Goal: Task Accomplishment & Management: Complete application form

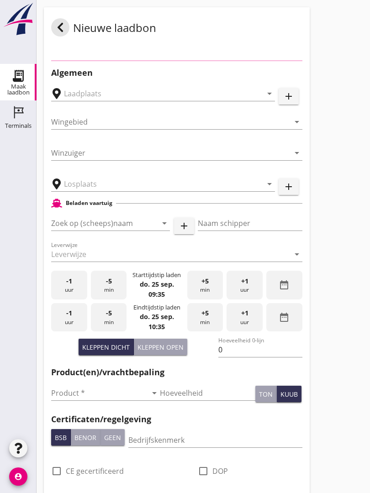
click at [117, 188] on input "text" at bounding box center [157, 184] width 186 height 15
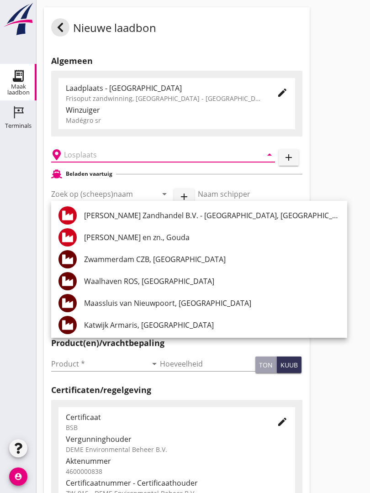
click at [146, 324] on div "Katwijk Armaris, [GEOGRAPHIC_DATA]" at bounding box center [212, 325] width 256 height 11
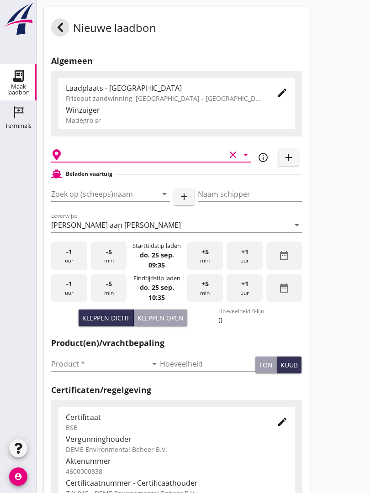
type input "Katwijk Armaris, [GEOGRAPHIC_DATA]"
click at [122, 198] on input "Zoek op (scheeps)naam" at bounding box center [97, 194] width 93 height 15
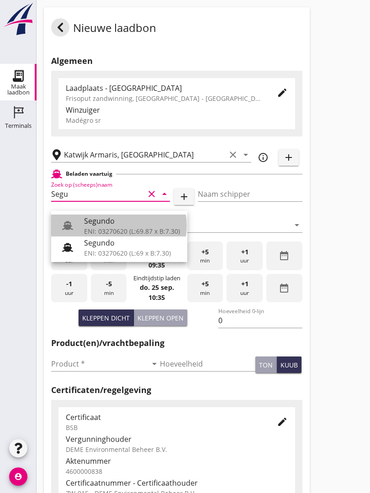
click at [122, 218] on div "Segundo" at bounding box center [132, 221] width 96 height 11
type input "Segundo"
type input "[PERSON_NAME]"
type input "478"
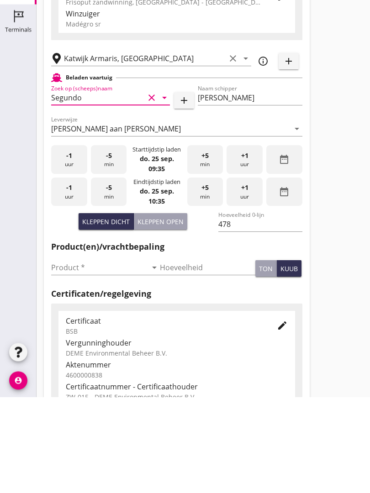
click at [74, 357] on input "Product *" at bounding box center [99, 364] width 96 height 15
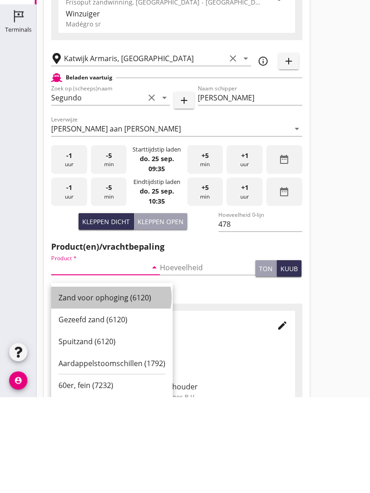
click at [108, 389] on div "Zand voor ophoging (6120)" at bounding box center [111, 394] width 107 height 11
type input "Zand voor ophoging (6120)"
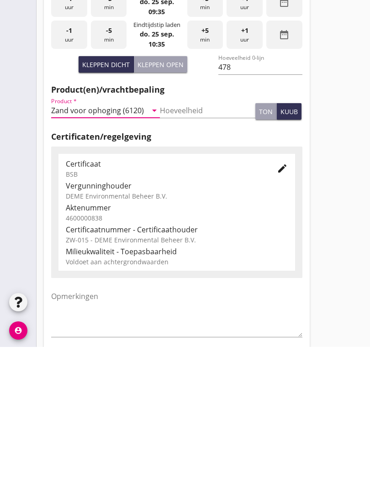
scroll to position [160, 0]
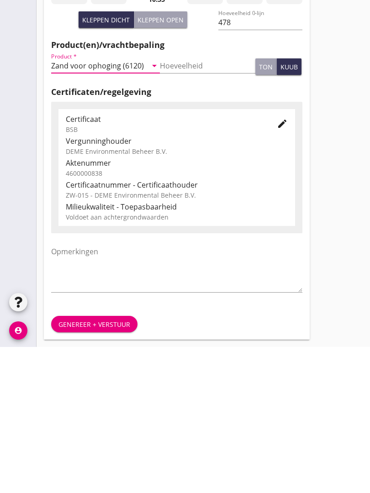
click at [99, 466] on div "Genereer + verstuur" at bounding box center [94, 471] width 72 height 10
